Goal: Register for event/course

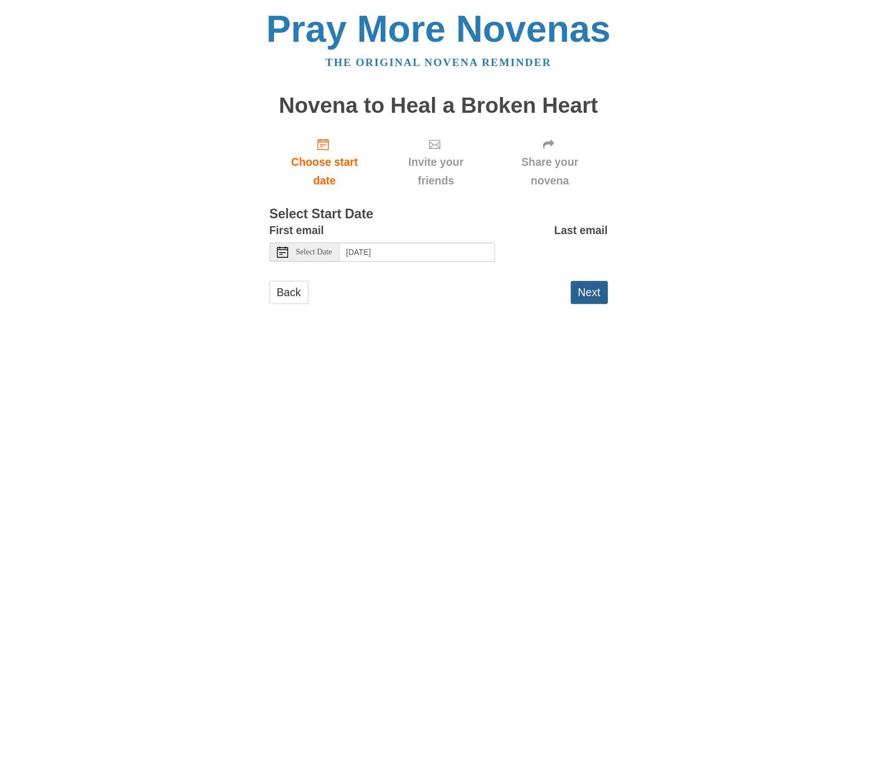
click at [588, 292] on button "Next" at bounding box center [589, 292] width 37 height 23
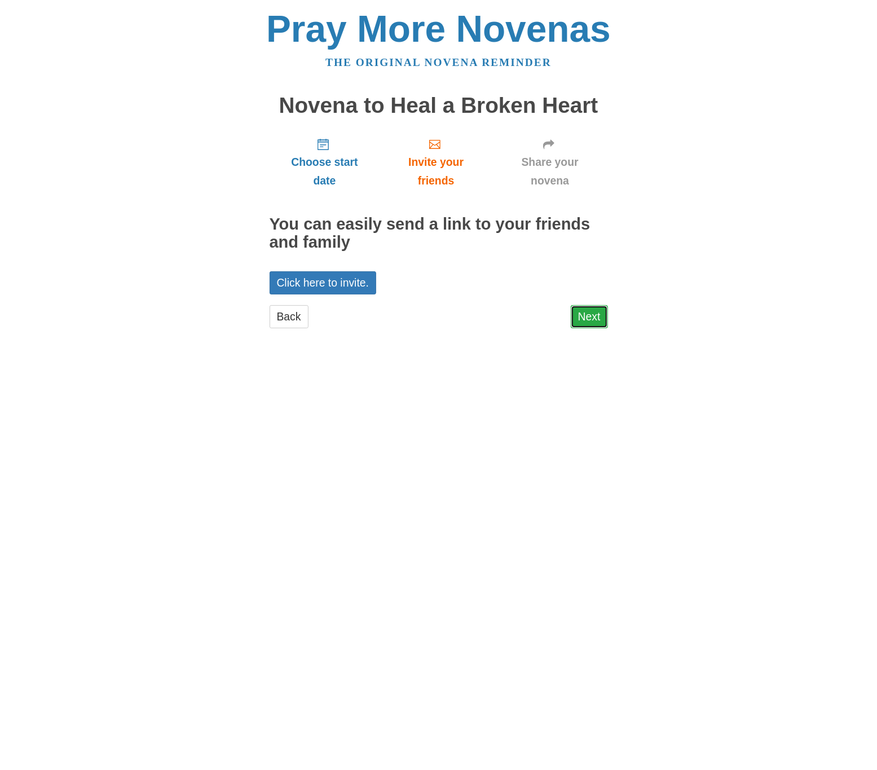
click at [594, 314] on link "Next" at bounding box center [589, 316] width 37 height 23
